Goal: Task Accomplishment & Management: Use online tool/utility

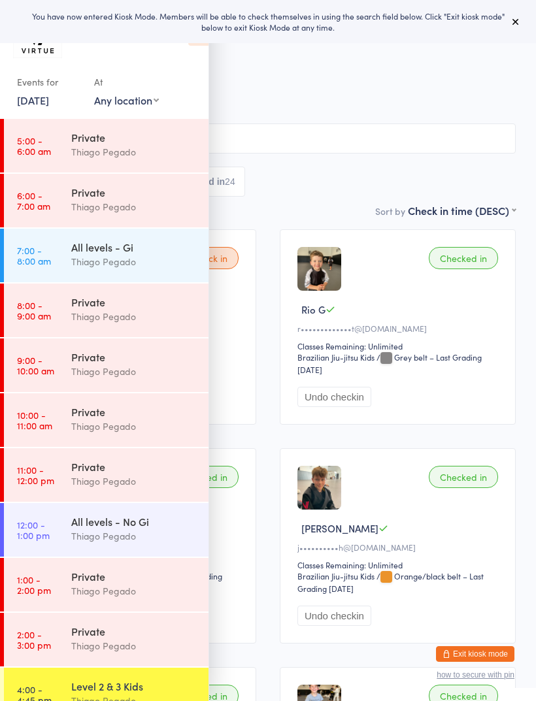
click at [517, 23] on icon at bounding box center [515, 21] width 10 height 10
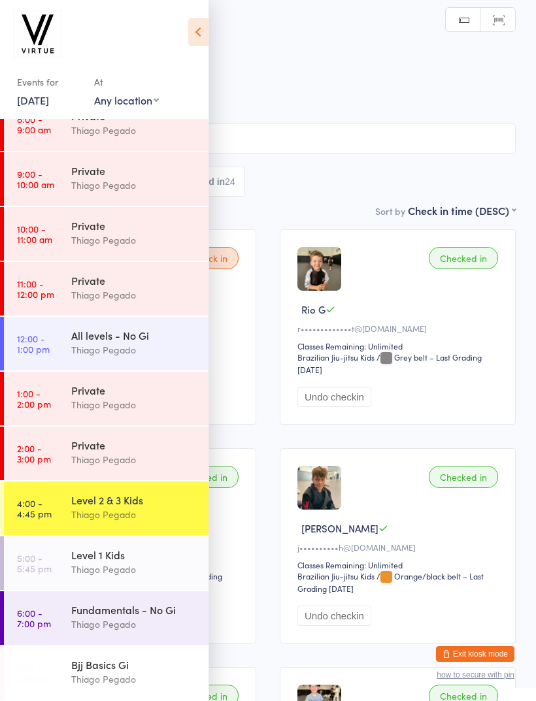
scroll to position [186, 0]
click at [34, 568] on time "5:00 - 5:45 pm" at bounding box center [34, 562] width 35 height 21
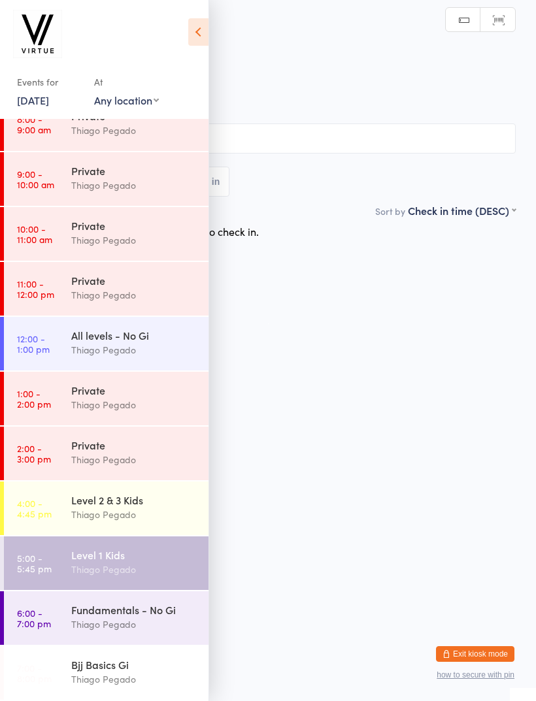
click at [198, 45] on icon at bounding box center [198, 31] width 20 height 27
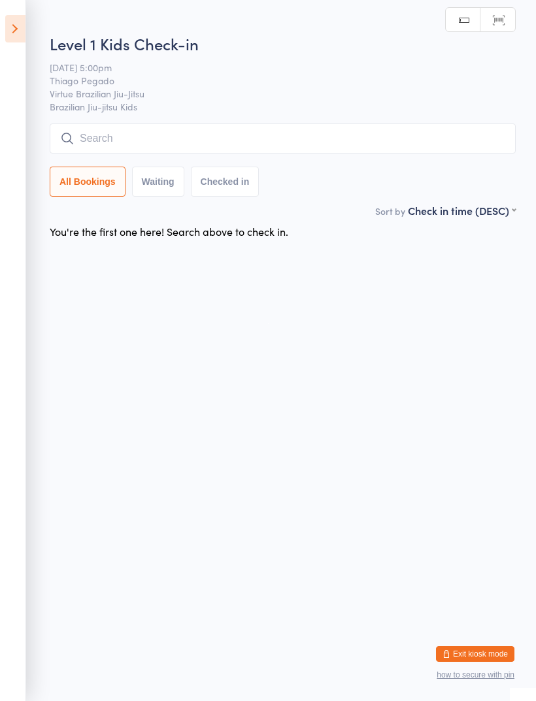
click at [200, 39] on h2 "Level 1 Kids Check-in" at bounding box center [283, 44] width 466 height 22
click at [357, 148] on input "search" at bounding box center [283, 138] width 466 height 30
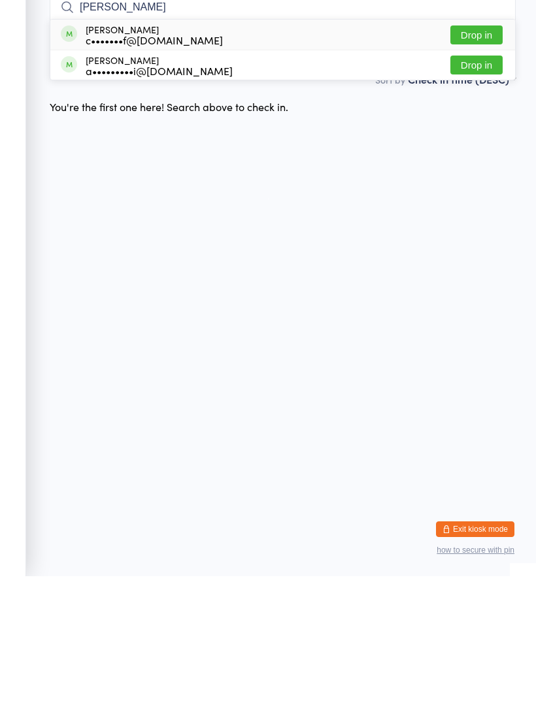
type input "Noah"
click at [97, 190] on div "a•••••••••i@hotmail.com" at bounding box center [159, 195] width 147 height 10
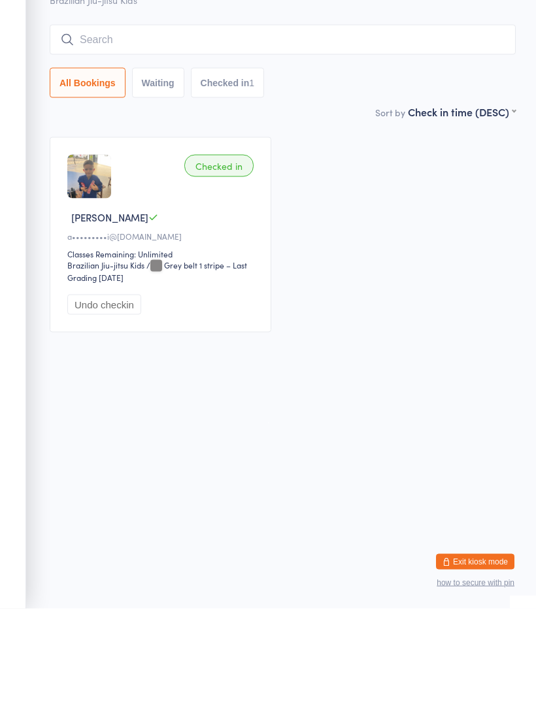
click at [85, 117] on input "search" at bounding box center [283, 132] width 466 height 30
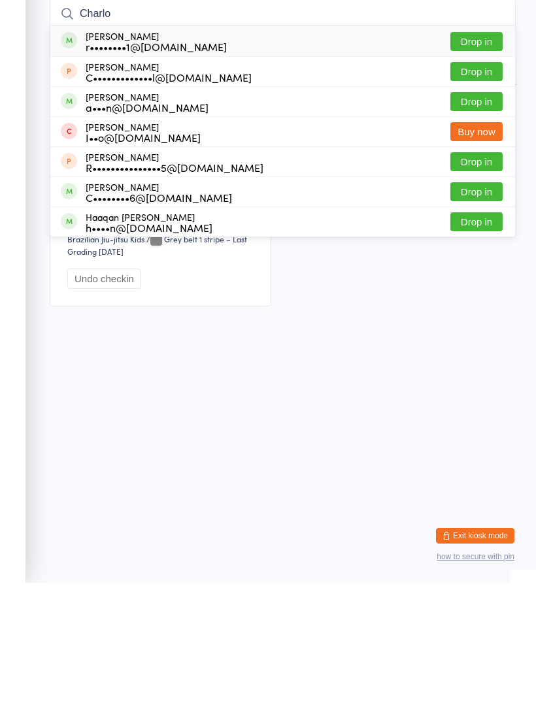
type input "Charlo"
click at [81, 149] on div "Charlotte Carvalho r••••••••1@gmail.com" at bounding box center [144, 159] width 166 height 21
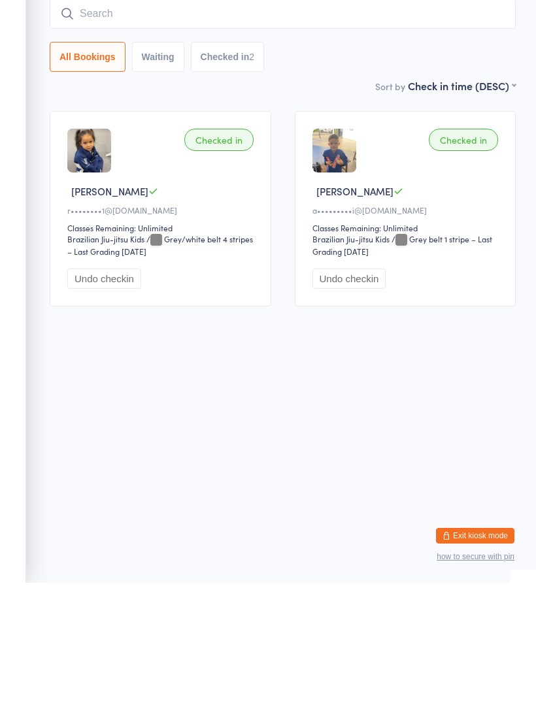
click at [101, 117] on input "search" at bounding box center [283, 132] width 466 height 30
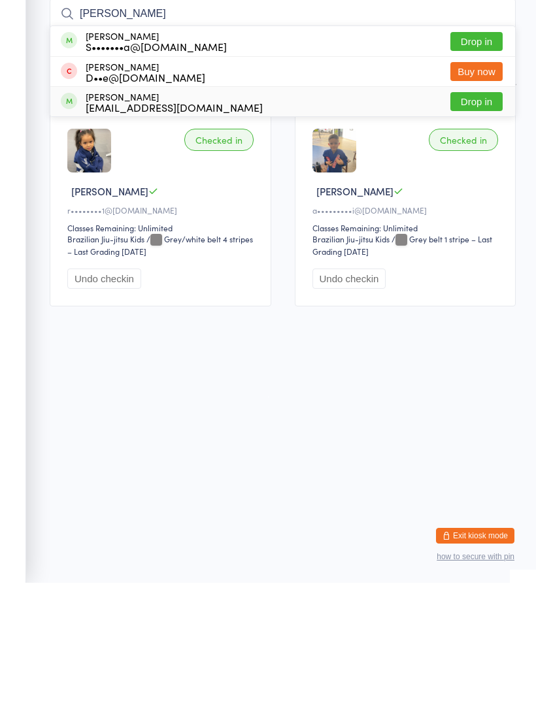
type input "Sam"
click at [72, 211] on span at bounding box center [69, 219] width 16 height 16
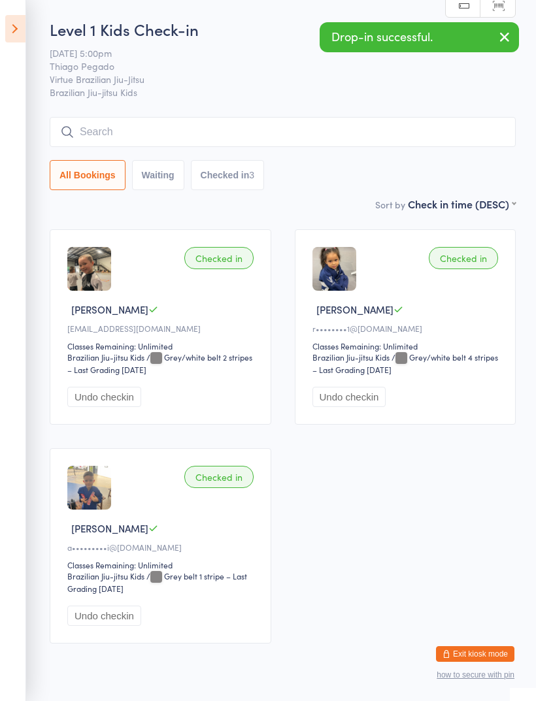
click at [355, 140] on input "search" at bounding box center [283, 132] width 466 height 30
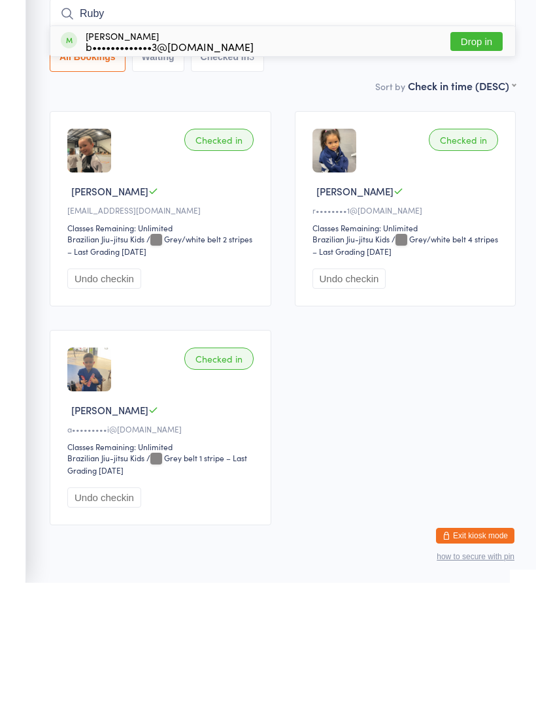
type input "Ruby"
click at [72, 150] on span at bounding box center [69, 158] width 16 height 16
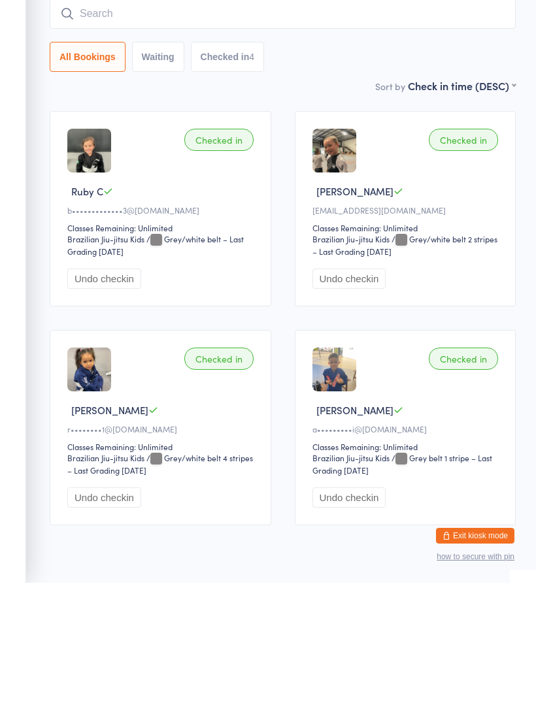
click at [91, 117] on input "search" at bounding box center [283, 132] width 466 height 30
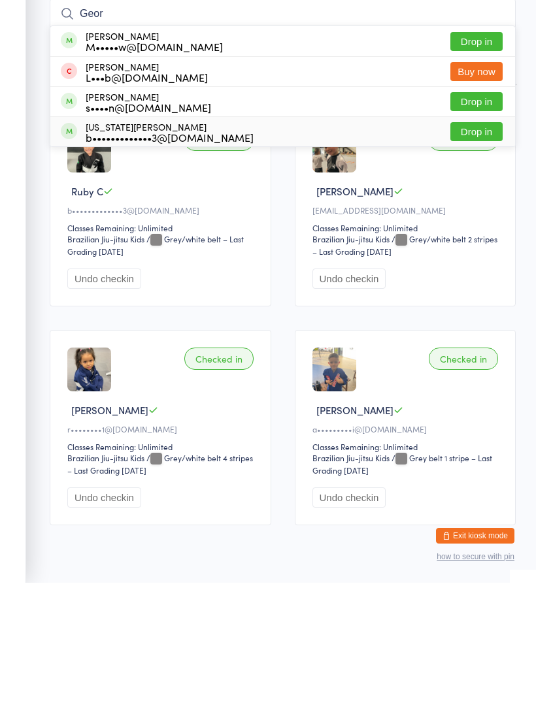
type input "Geor"
click at [77, 240] on div "Georgia Collins b•••••••••••••3@hotmail.com" at bounding box center [157, 250] width 193 height 21
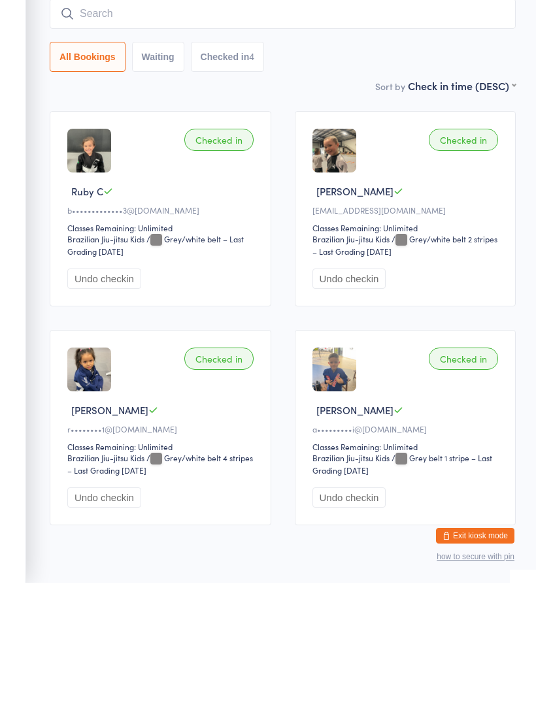
scroll to position [50, 0]
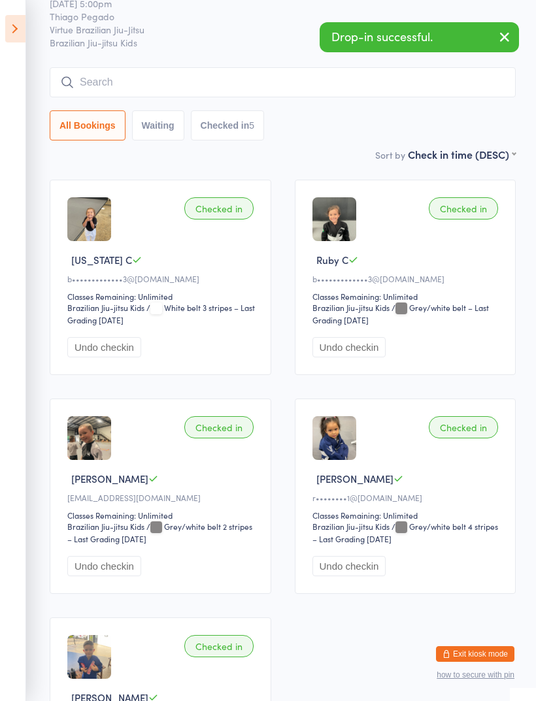
click at [386, 88] on input "search" at bounding box center [283, 82] width 466 height 30
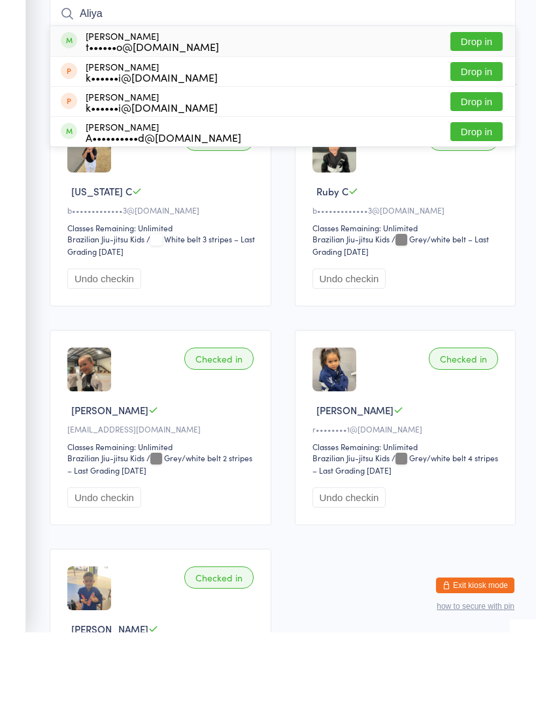
type input "Aliya"
click at [74, 101] on span at bounding box center [69, 109] width 16 height 16
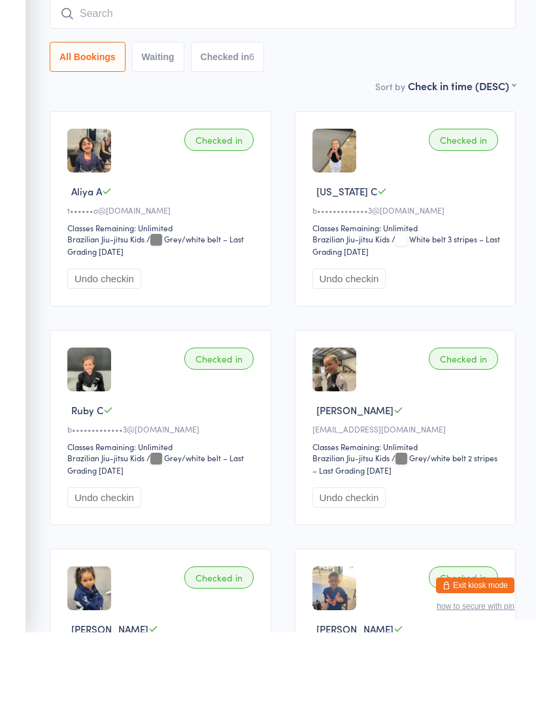
click at [82, 67] on input "search" at bounding box center [283, 82] width 466 height 30
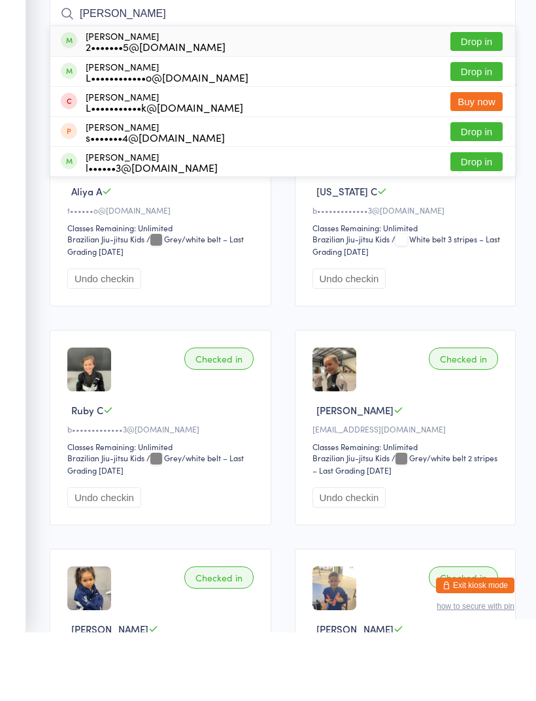
type input "Luke"
click at [69, 101] on span at bounding box center [69, 109] width 16 height 16
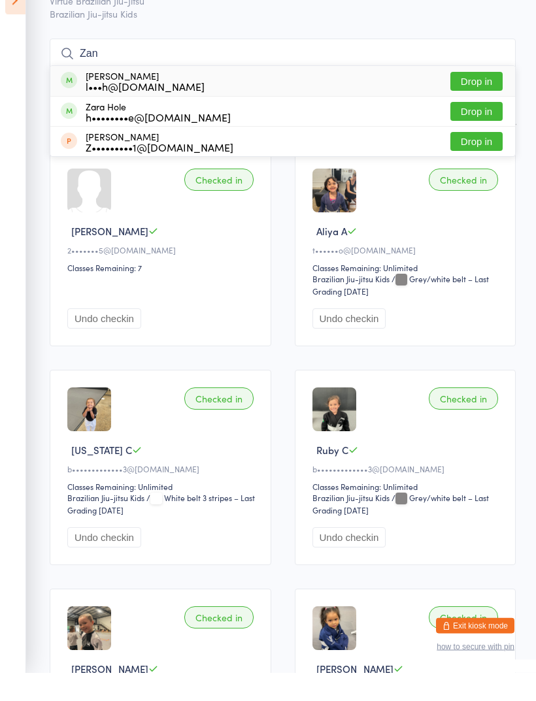
type input "Zan"
click at [68, 101] on span at bounding box center [69, 109] width 16 height 16
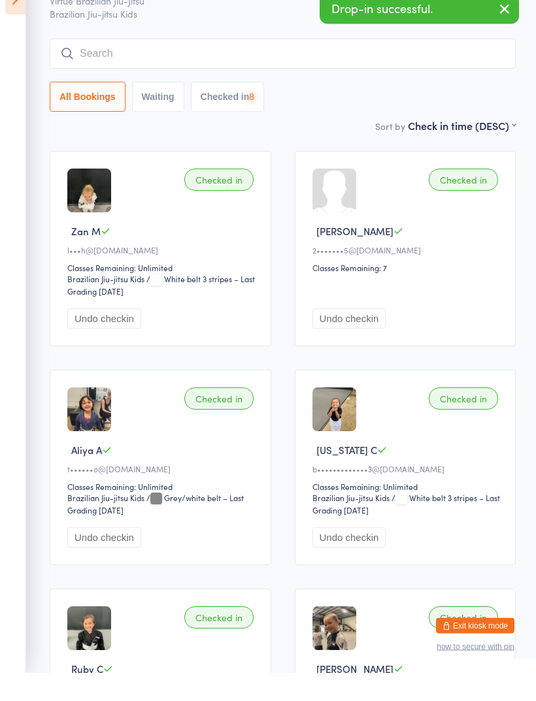
click at [99, 67] on input "search" at bounding box center [283, 82] width 466 height 30
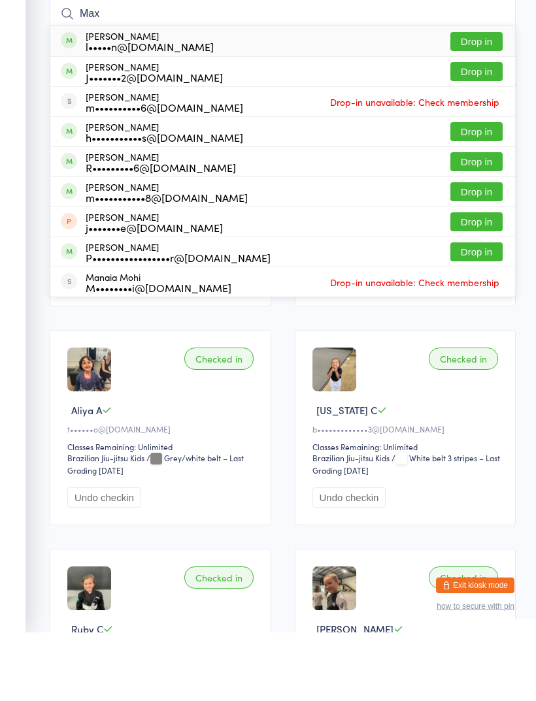
type input "Max"
click at [250, 216] on div "Maximus Dos santos R•••••••••6@yahoo.com.au Drop in" at bounding box center [282, 230] width 464 height 29
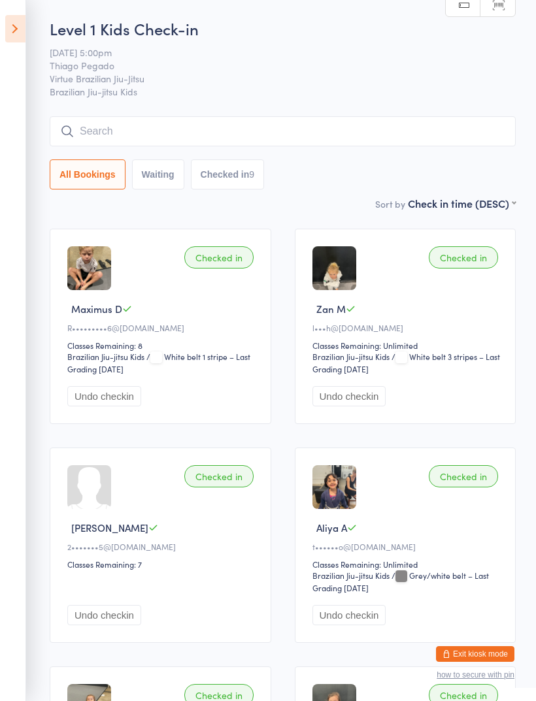
scroll to position [0, 0]
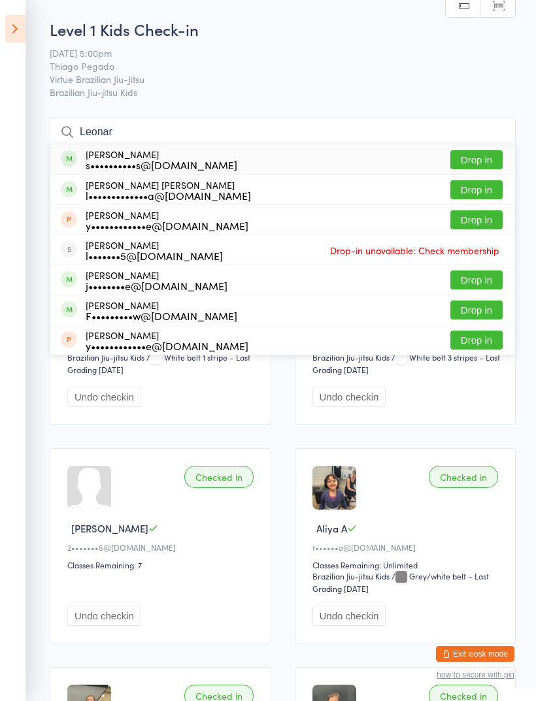
type input "Leonar"
click at [341, 160] on div "Leonardo Thomas s••••••••••s@hotmail.com Drop in" at bounding box center [282, 159] width 464 height 30
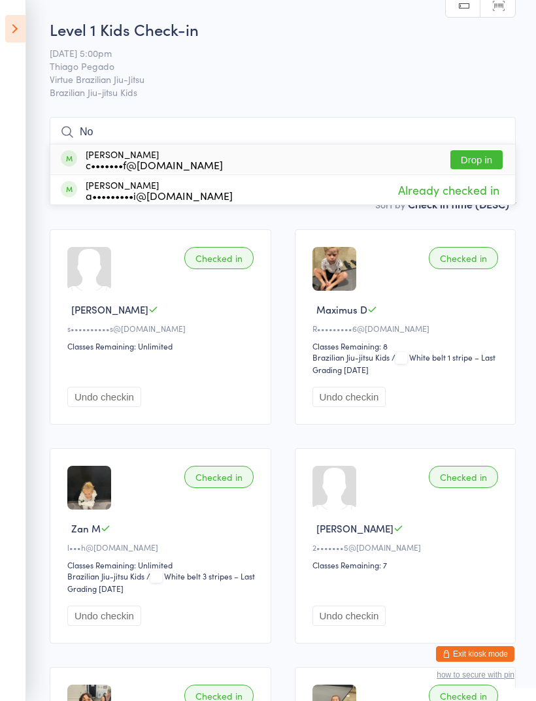
type input "N"
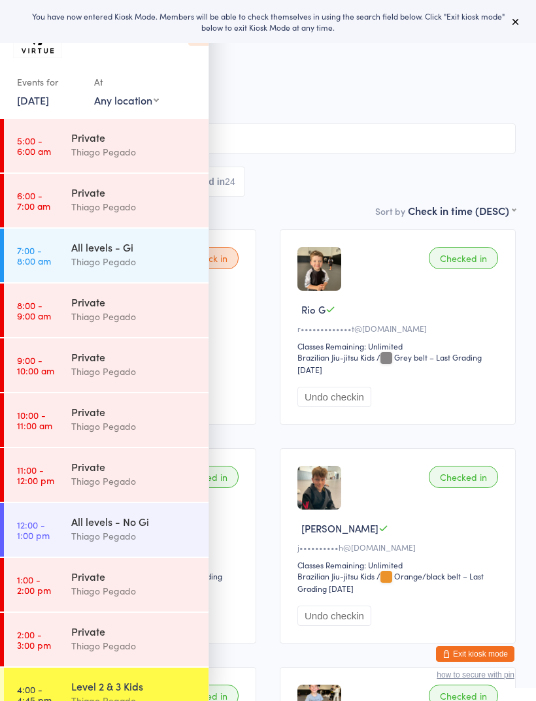
click at [476, 659] on button "Exit kiosk mode" at bounding box center [475, 654] width 78 height 16
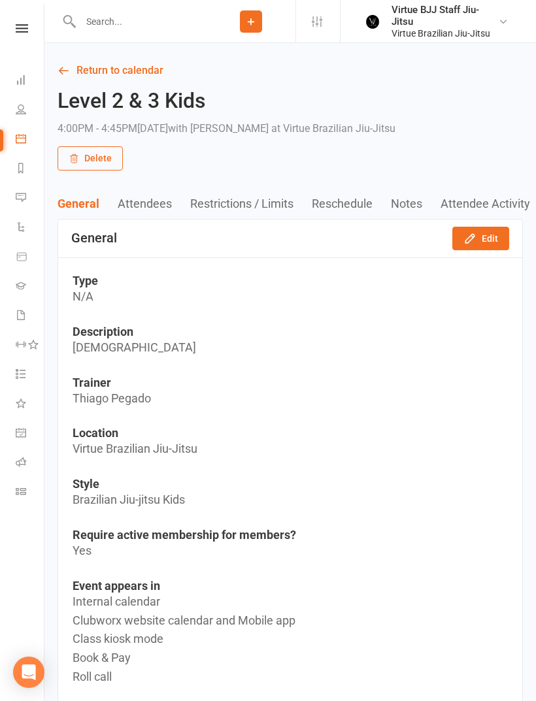
click at [151, 22] on input "text" at bounding box center [141, 21] width 130 height 18
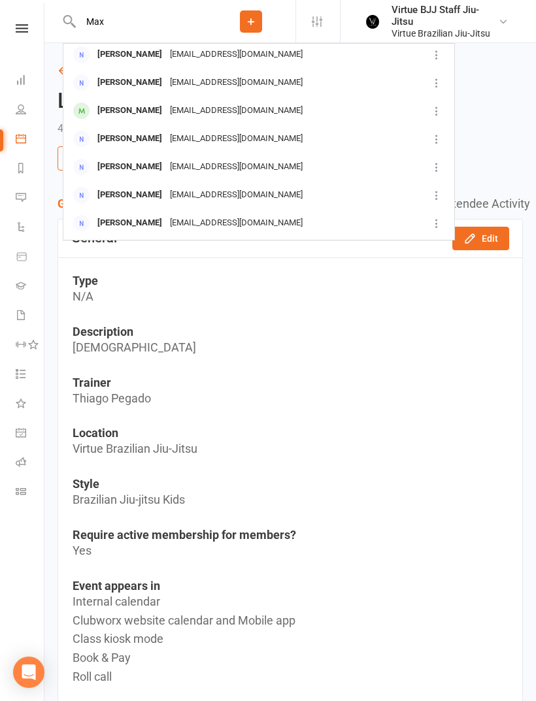
scroll to position [146, 0]
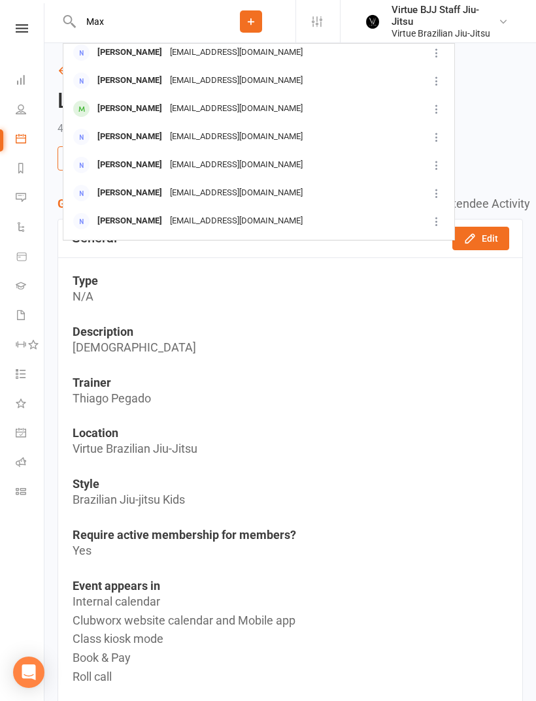
type input "Max"
click at [224, 118] on div "[PERSON_NAME] [EMAIL_ADDRESS][DOMAIN_NAME]" at bounding box center [245, 108] width 363 height 27
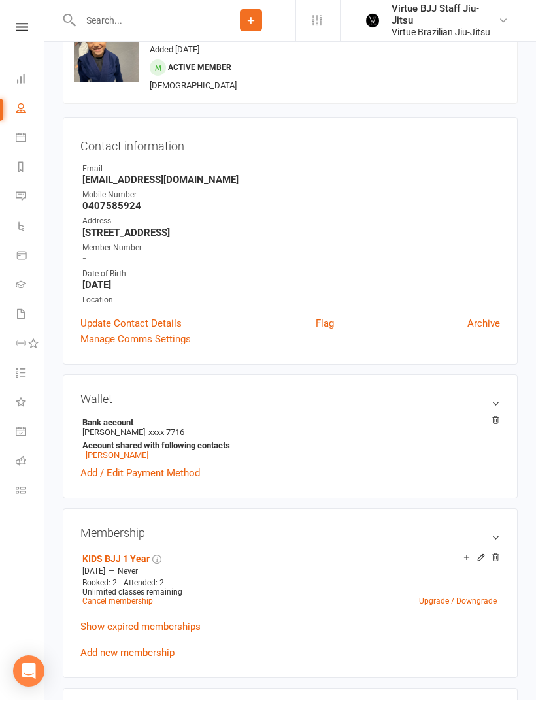
scroll to position [56, 0]
click at [180, 478] on link "Add / Edit Payment Method" at bounding box center [140, 473] width 120 height 16
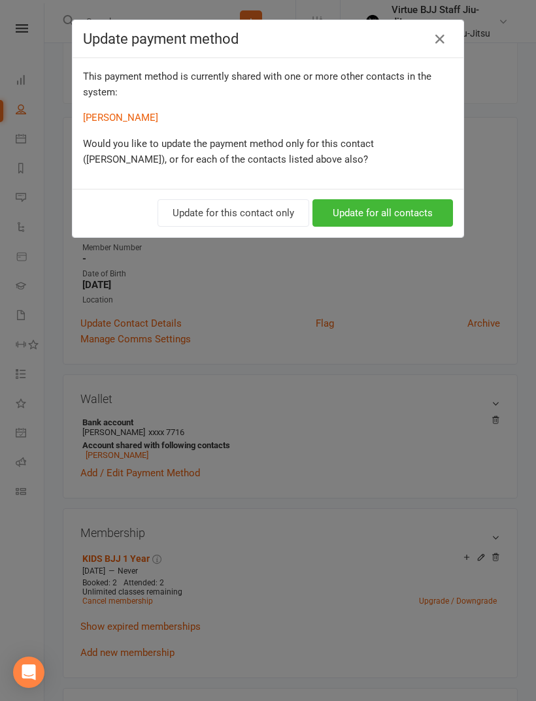
click at [411, 208] on button "Update for all contacts" at bounding box center [382, 212] width 140 height 27
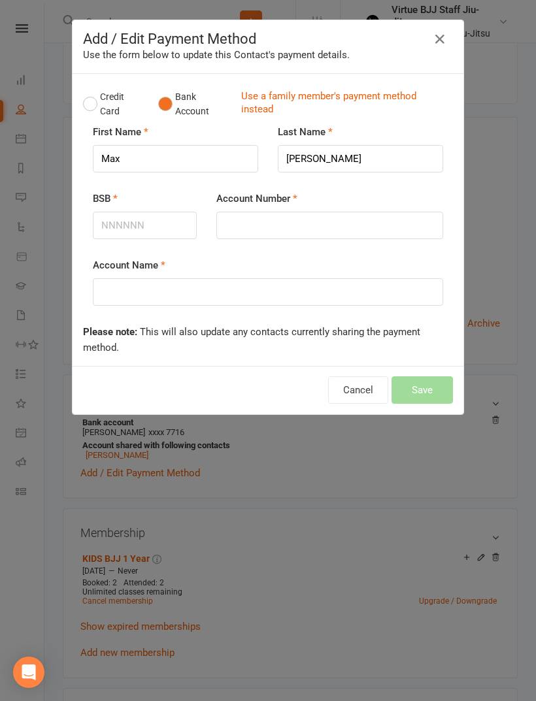
click at [95, 108] on button "Credit Card" at bounding box center [113, 104] width 61 height 40
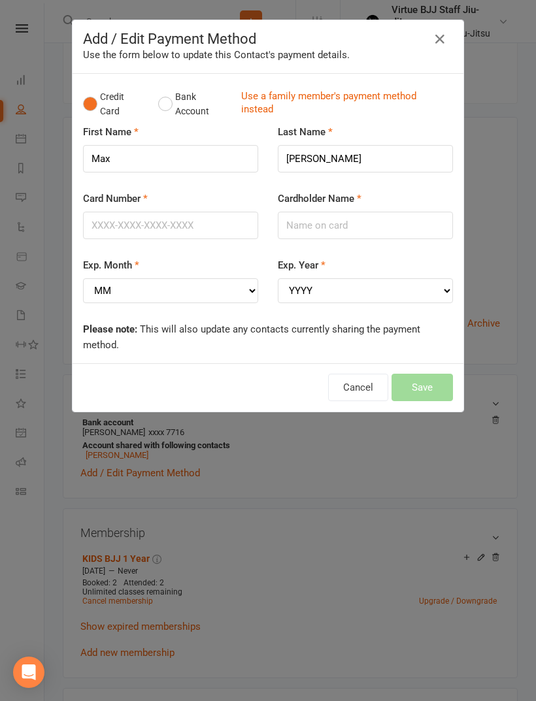
click at [182, 108] on button "Bank Account" at bounding box center [194, 104] width 72 height 40
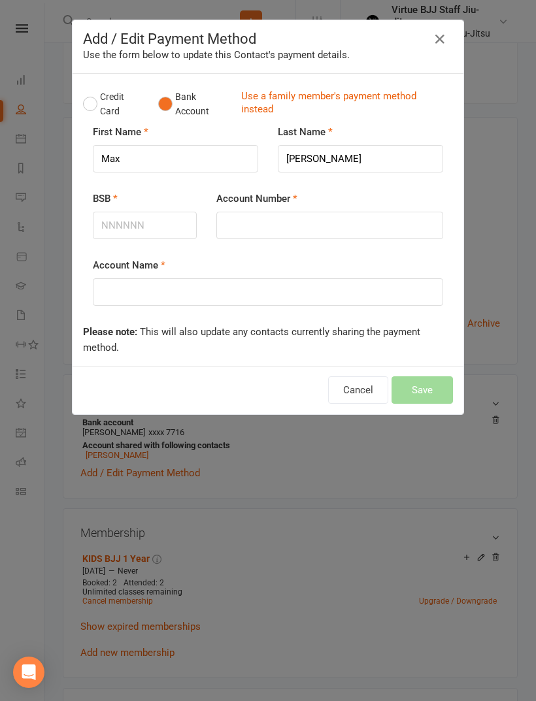
click at [327, 96] on link "Use a family member's payment method instead" at bounding box center [343, 103] width 205 height 29
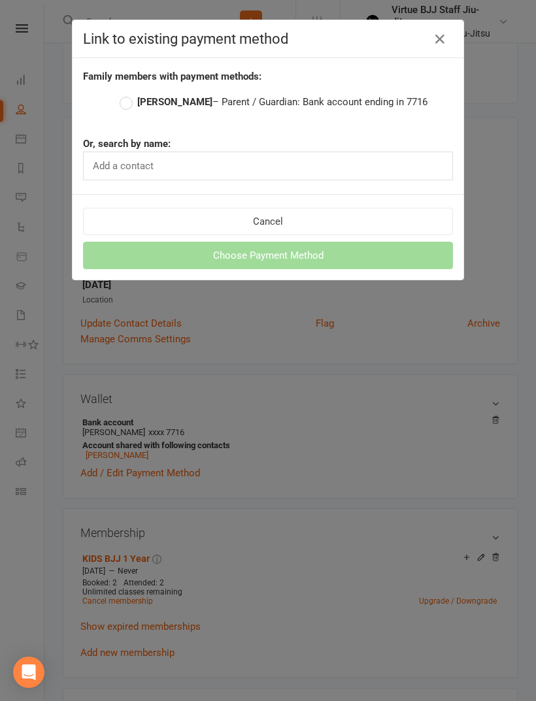
click at [144, 101] on strong "[PERSON_NAME]" at bounding box center [174, 102] width 75 height 12
click at [128, 94] on input "[PERSON_NAME] – Parent / Guardian: Bank account ending in 7716" at bounding box center [124, 94] width 8 height 0
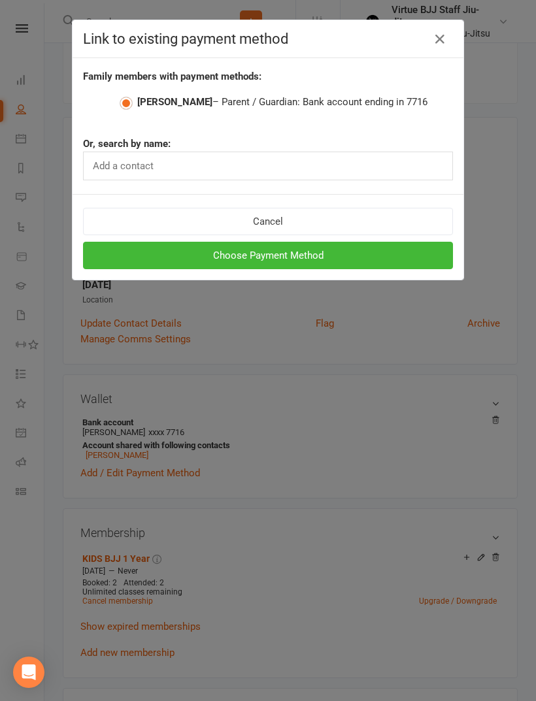
click at [436, 42] on icon "button" at bounding box center [440, 39] width 16 height 16
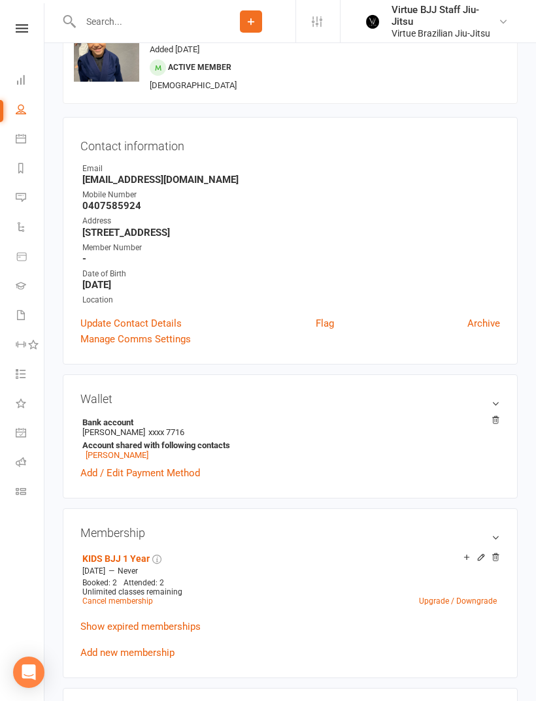
scroll to position [0, 0]
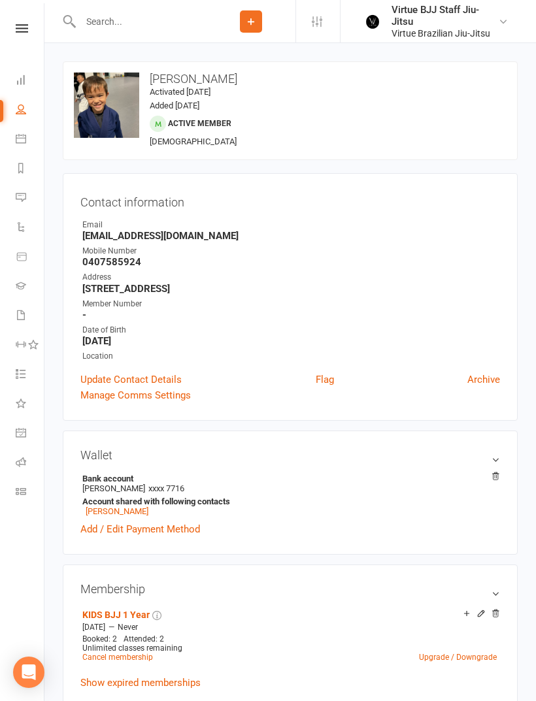
click at [131, 29] on input "text" at bounding box center [141, 21] width 130 height 18
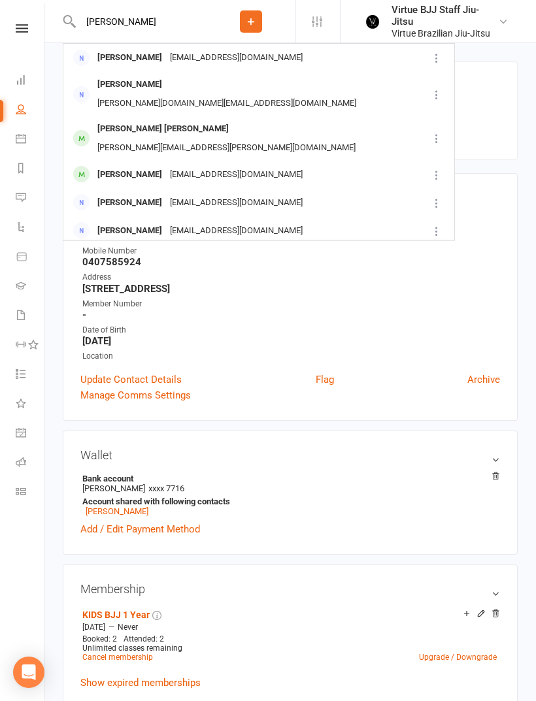
type input "[PERSON_NAME]"
click at [256, 165] on div "[EMAIL_ADDRESS][DOMAIN_NAME]" at bounding box center [236, 174] width 140 height 19
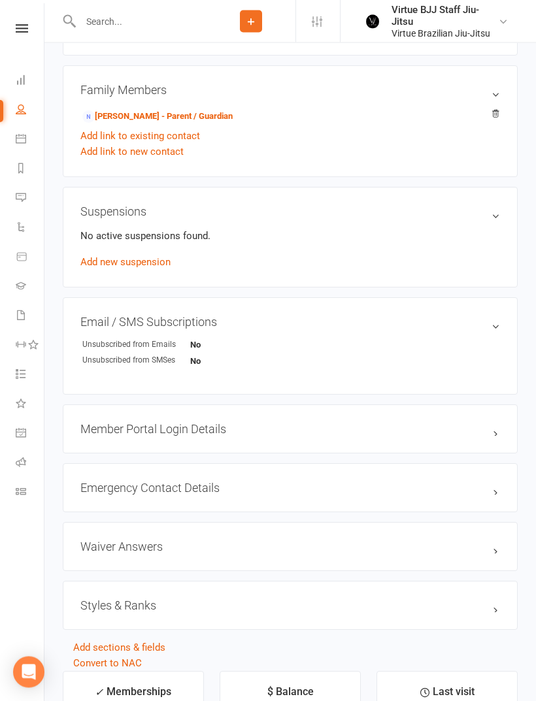
scroll to position [755, 0]
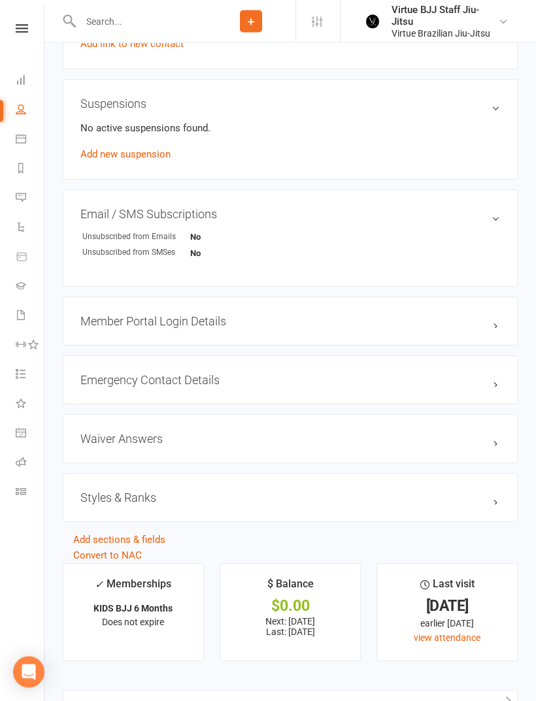
click at [210, 495] on div "Styles & Ranks" at bounding box center [290, 497] width 455 height 49
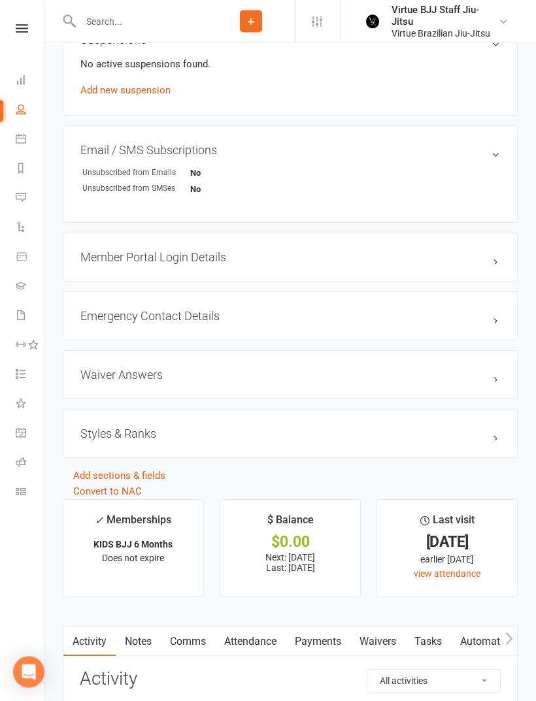
scroll to position [1099, 0]
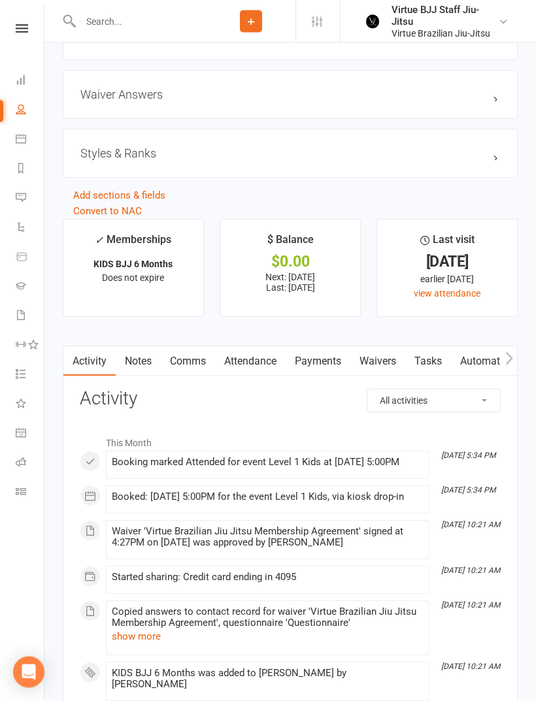
click at [267, 161] on h3 "Styles & Ranks" at bounding box center [289, 154] width 419 height 14
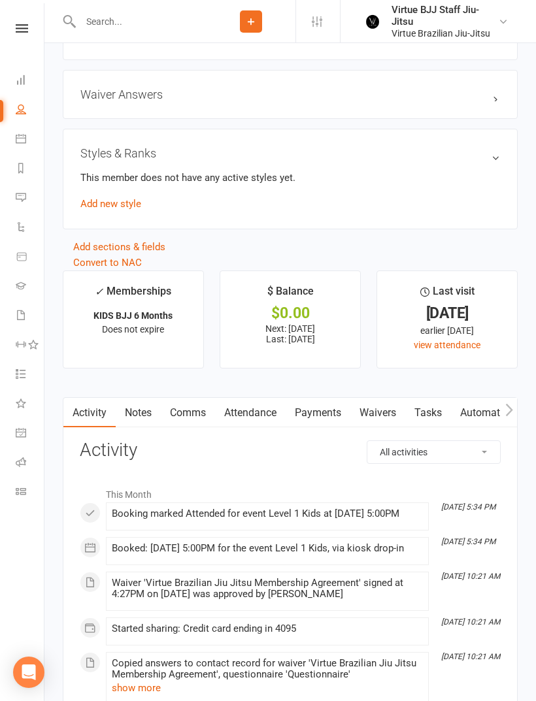
click at [138, 210] on link "Add new style" at bounding box center [110, 204] width 61 height 12
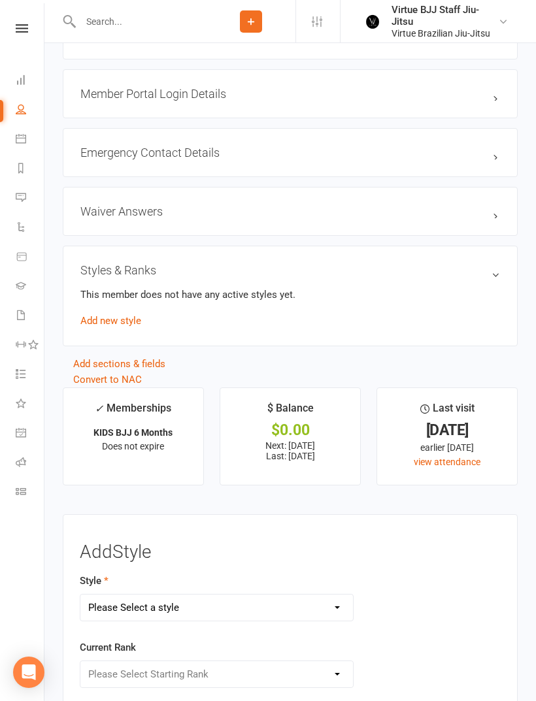
scroll to position [1194, 0]
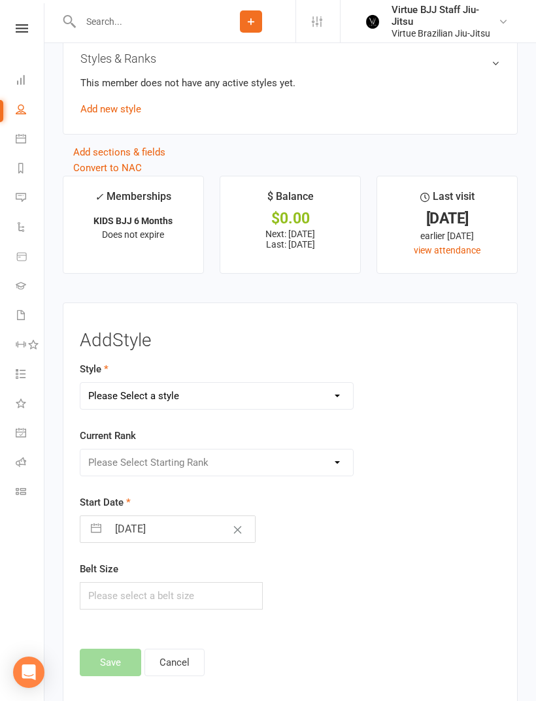
click at [262, 402] on select "Please Select a style Brazilian Jiu-Jitsu Adults Brazilian Jiu-jitsu Kids" at bounding box center [216, 396] width 272 height 26
select select "2646"
click at [309, 466] on select "Please Select Starting Rank White belt White belt 1 stripe White belt 2 stripes…" at bounding box center [216, 462] width 272 height 26
click at [332, 470] on select "Please Select Starting Rank White belt White belt 1 stripe White belt 2 stripes…" at bounding box center [216, 462] width 272 height 26
select select "27381"
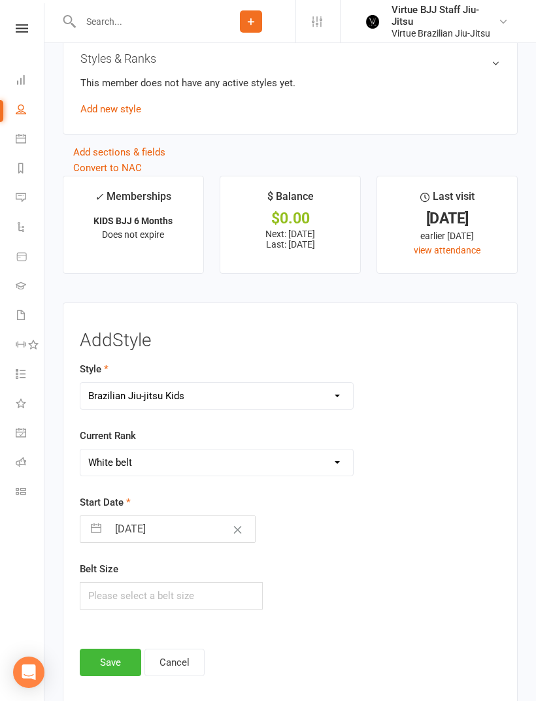
click at [117, 659] on button "Save" at bounding box center [110, 661] width 61 height 27
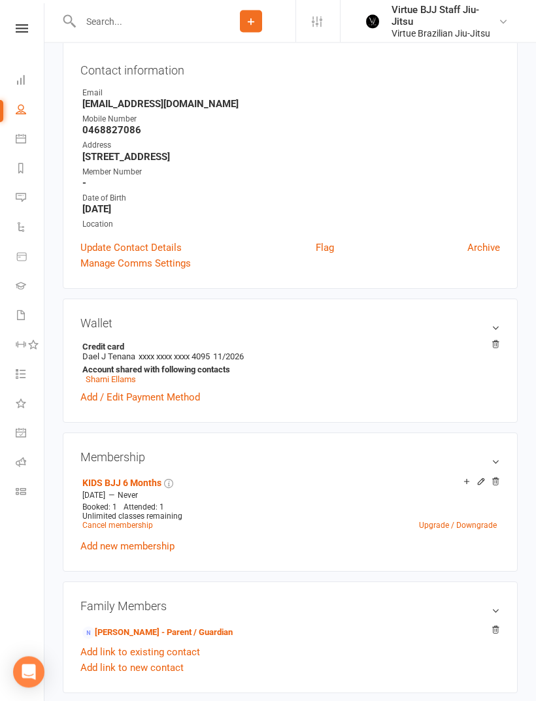
scroll to position [0, 0]
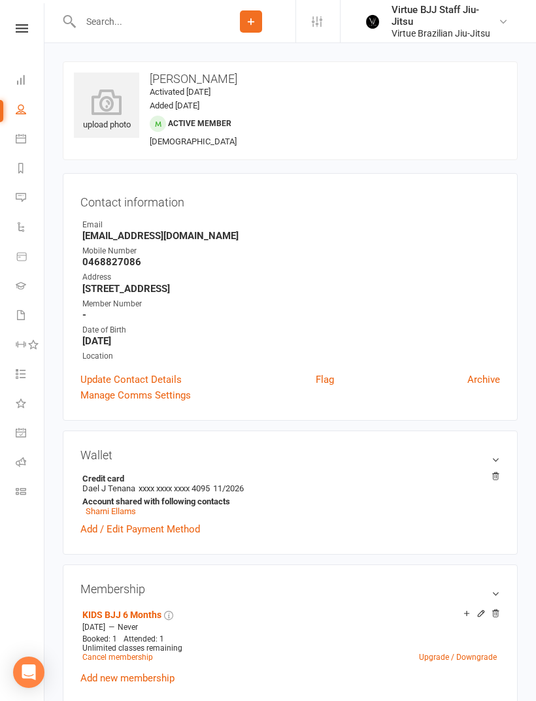
click at [111, 124] on div "upload photo" at bounding box center [106, 110] width 65 height 43
click at [394, 183] on div "Contact information Owner Email [EMAIL_ADDRESS][DOMAIN_NAME] Mobile Number [PHO…" at bounding box center [290, 297] width 455 height 248
click at [20, 485] on link "Class check-in" at bounding box center [30, 492] width 29 height 29
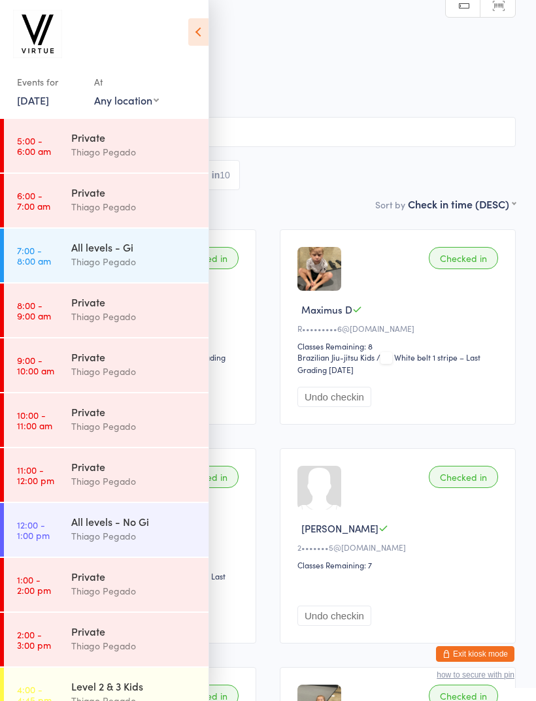
click at [195, 33] on icon at bounding box center [198, 31] width 20 height 27
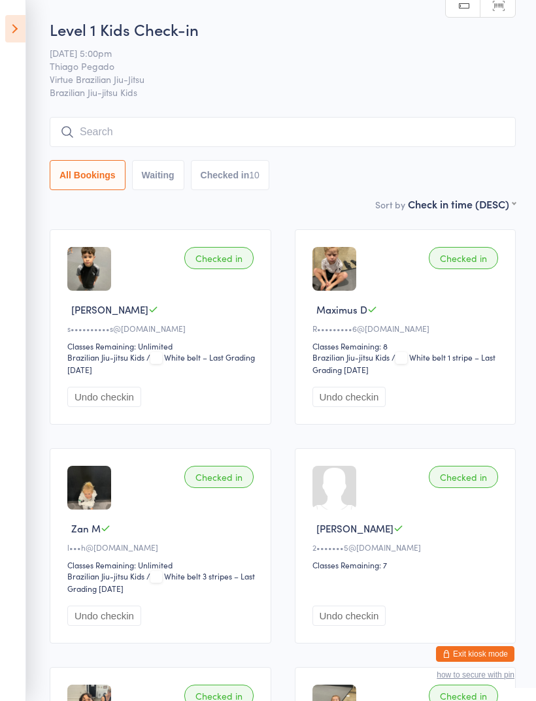
click at [104, 146] on input "search" at bounding box center [283, 132] width 466 height 30
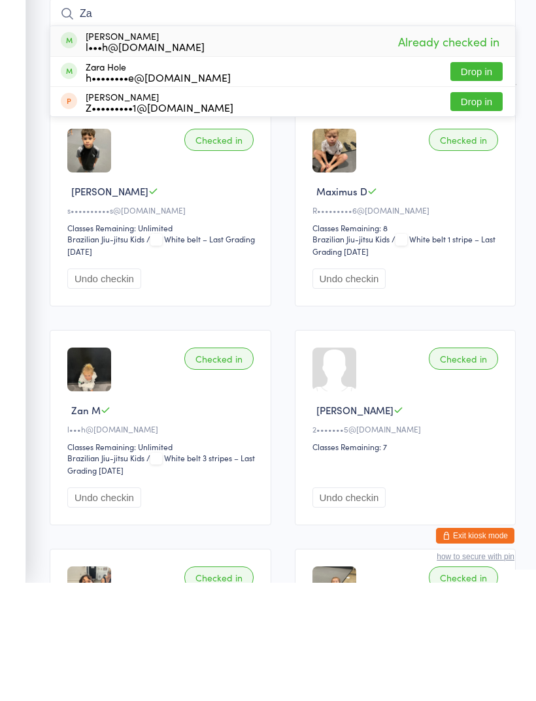
type input "Z"
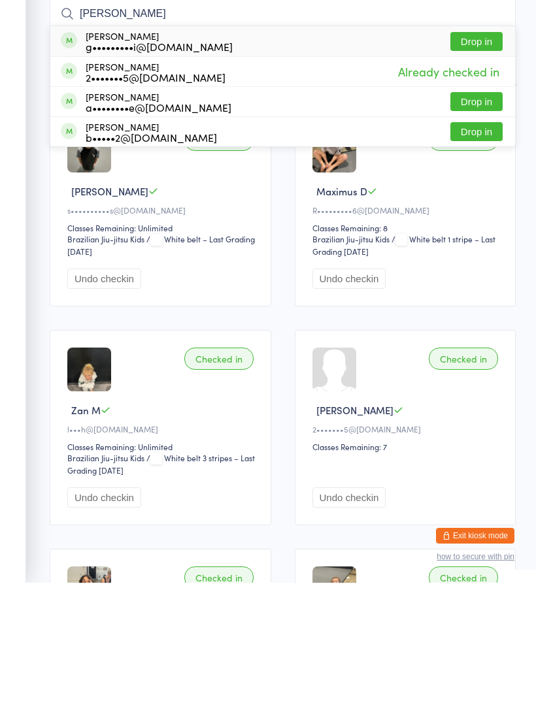
type input "[PERSON_NAME]"
click at [270, 144] on div "[PERSON_NAME] g•••••••••i@[DOMAIN_NAME] Drop in" at bounding box center [282, 159] width 464 height 30
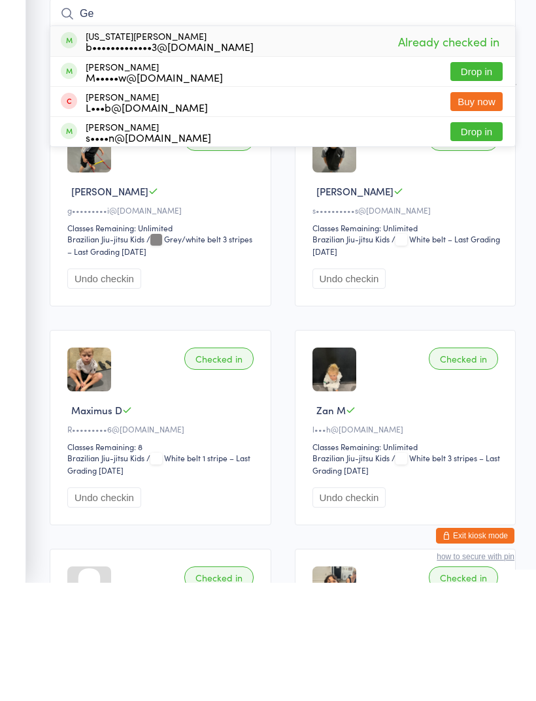
type input "G"
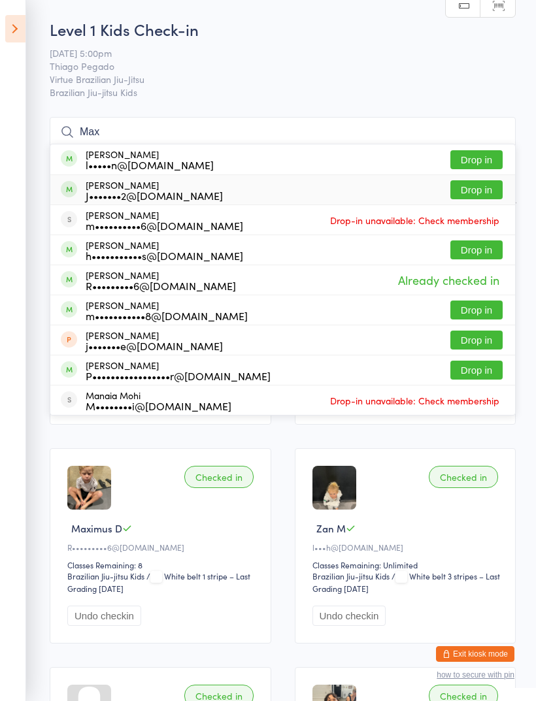
type input "Max"
click at [327, 193] on div "[PERSON_NAME] J•••••••2@[DOMAIN_NAME] Drop in" at bounding box center [282, 189] width 464 height 29
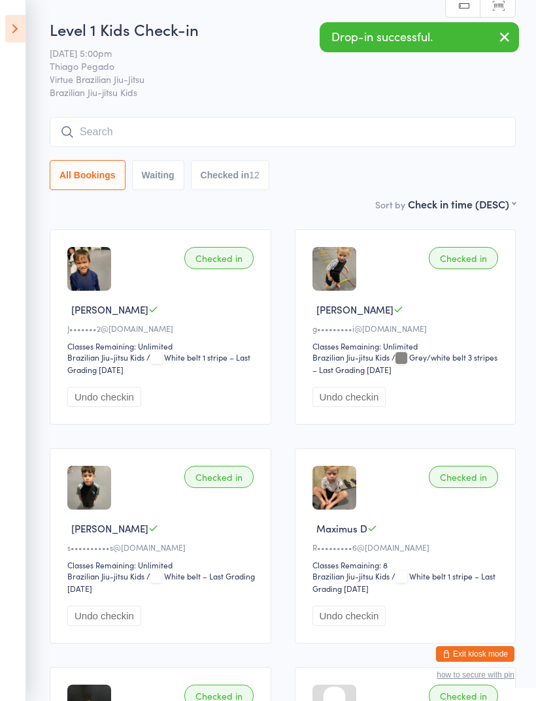
click at [380, 141] on input "search" at bounding box center [283, 132] width 466 height 30
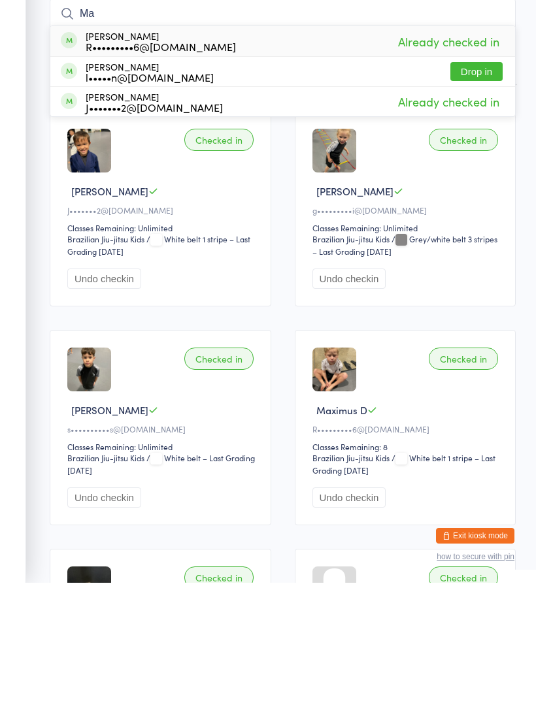
type input "M"
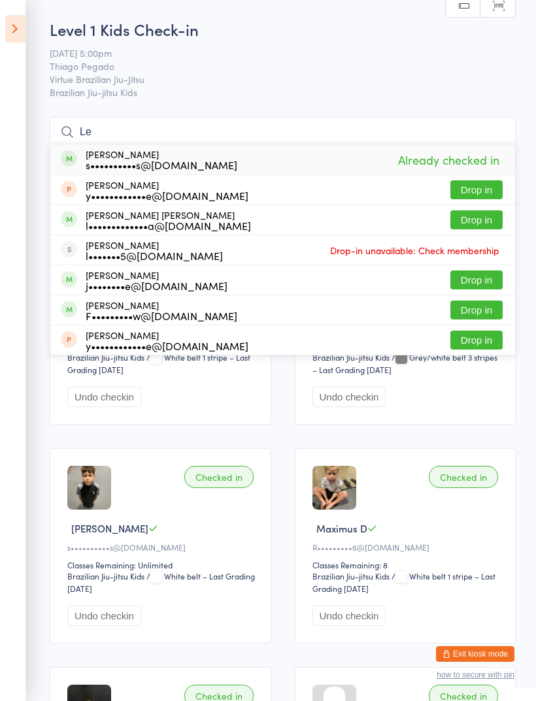
type input "L"
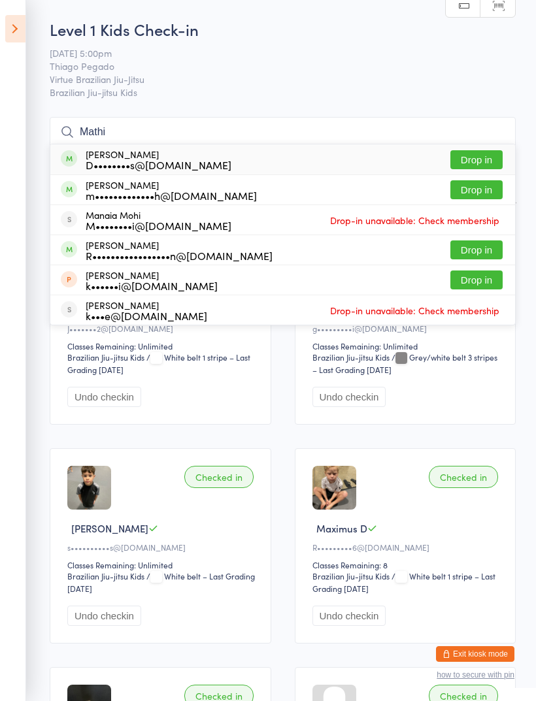
type input "Mathi"
click at [481, 165] on button "Drop in" at bounding box center [476, 159] width 52 height 19
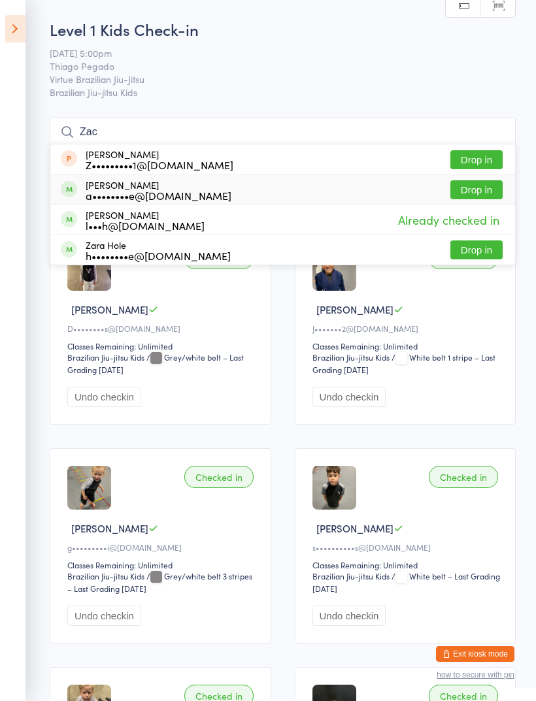
type input "Zac"
click at [250, 196] on div "[PERSON_NAME] a••••••••e@[DOMAIN_NAME] Drop in" at bounding box center [282, 189] width 464 height 29
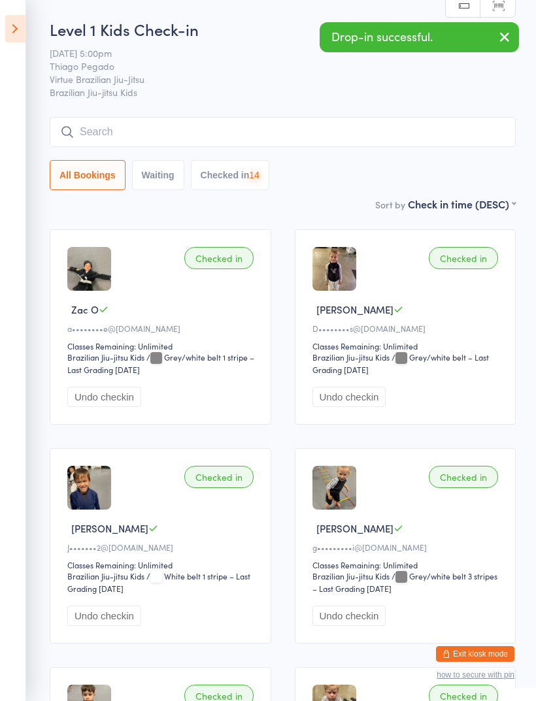
click at [353, 119] on input "search" at bounding box center [283, 132] width 466 height 30
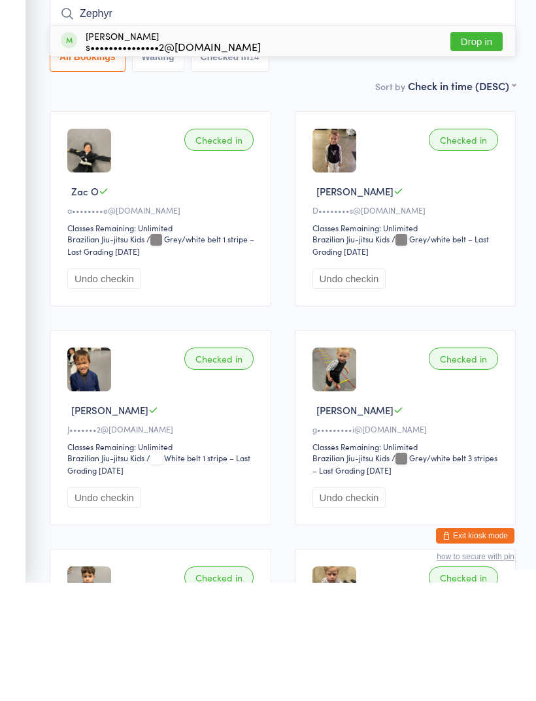
type input "Zephyr"
click at [310, 144] on div "Zephyr [PERSON_NAME] s•••••••••••••••2@[DOMAIN_NAME] Drop in" at bounding box center [282, 159] width 464 height 30
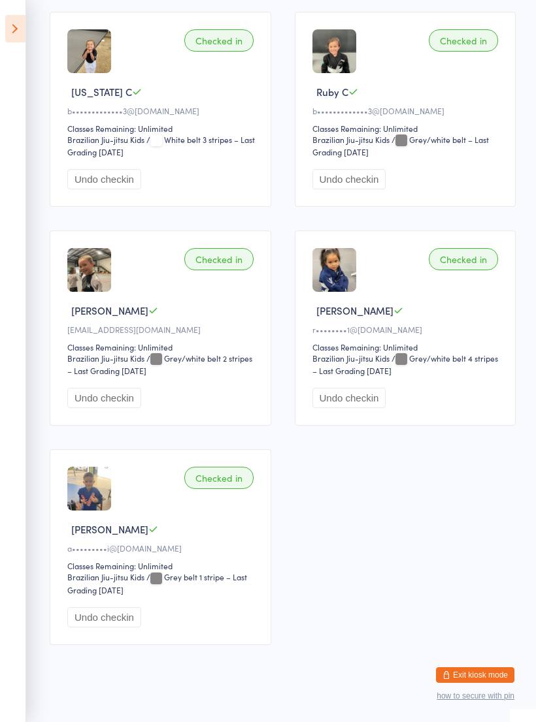
scroll to position [1334, 0]
